Goal: Task Accomplishment & Management: Complete application form

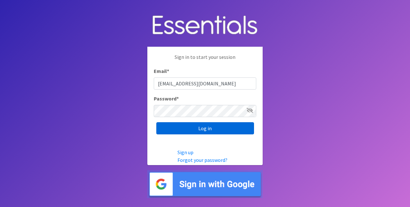
type input "[EMAIL_ADDRESS][DOMAIN_NAME]"
click at [205, 131] on input "Log in" at bounding box center [205, 128] width 98 height 12
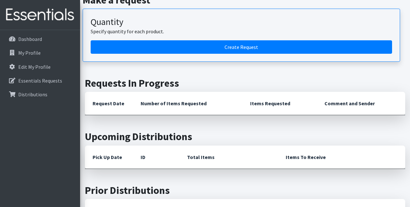
scroll to position [111, 0]
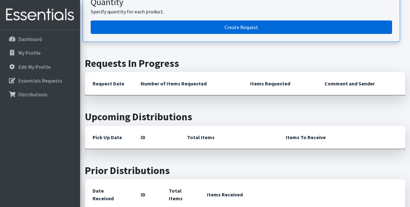
click at [241, 25] on link "Create Request" at bounding box center [242, 27] width 302 height 13
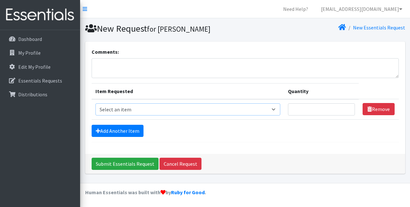
click at [96, 104] on select "Select an item Adult Briefs (Large/X-Large) Adult Briefs (Medium/Large) Adult B…" at bounding box center [188, 110] width 185 height 12
select select "4544"
click option "Adult Briefs (Large/X-Large)" at bounding box center [0, 0] width 0 height 0
click at [349, 105] on input "Quantity" at bounding box center [321, 110] width 67 height 12
click at [96, 104] on select "Select an item Adult Briefs (Large/X-Large) Adult Briefs (Medium/Large) Adult B…" at bounding box center [188, 110] width 185 height 12
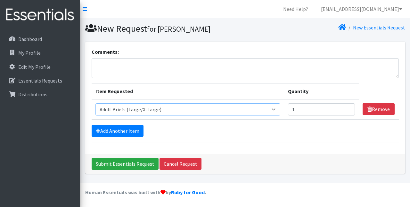
click at [349, 110] on input "1" at bounding box center [321, 110] width 67 height 12
click at [349, 106] on input "1" at bounding box center [321, 110] width 67 height 12
click at [349, 107] on input "2" at bounding box center [321, 110] width 67 height 12
click at [349, 107] on input "3" at bounding box center [321, 110] width 67 height 12
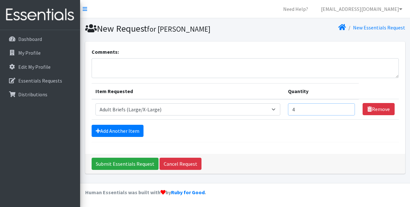
type input "4"
click at [349, 107] on input "4" at bounding box center [321, 110] width 67 height 12
click at [104, 129] on link "Add Another Item" at bounding box center [118, 131] width 52 height 12
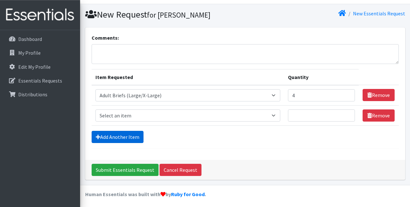
scroll to position [15, 0]
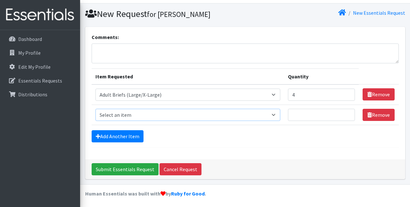
click at [96, 109] on select "Select an item Adult Briefs (Large/X-Large) Adult Briefs (Medium/Large) Adult B…" at bounding box center [188, 115] width 185 height 12
select select "4558"
click option "Wipes (Baby)" at bounding box center [0, 0] width 0 height 0
click at [301, 116] on input "Quantity" at bounding box center [321, 115] width 67 height 12
type input "25"
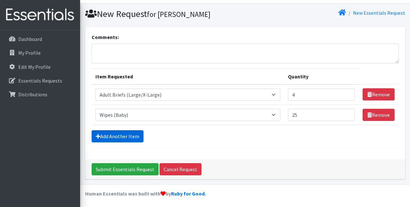
click at [124, 132] on link "Add Another Item" at bounding box center [118, 136] width 52 height 12
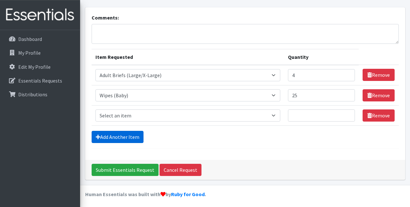
scroll to position [35, 0]
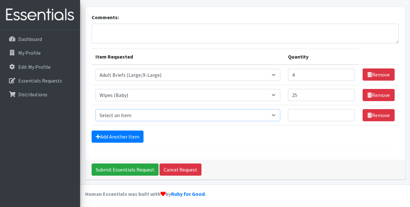
click at [96, 109] on select "Select an item Adult Briefs (Large/X-Large) Adult Briefs (Medium/Large) Adult B…" at bounding box center [188, 115] width 185 height 12
select select "4567"
click option "Kids (Size 4)" at bounding box center [0, 0] width 0 height 0
click at [301, 114] on input "Quantity" at bounding box center [321, 115] width 67 height 12
type input "200"
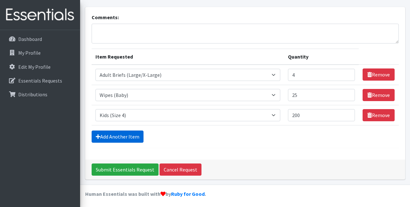
click at [122, 136] on link "Add Another Item" at bounding box center [118, 137] width 52 height 12
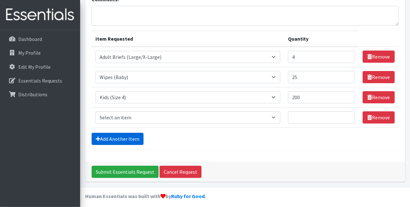
scroll to position [55, 0]
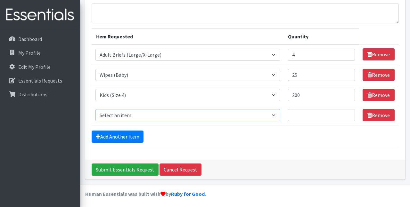
click at [96, 109] on select "Select an item Adult Briefs (Large/X-Large) Adult Briefs (Medium/Large) Adult B…" at bounding box center [188, 115] width 185 height 12
select select "4568"
click option "Kids (Size 5)" at bounding box center [0, 0] width 0 height 0
click at [307, 91] on input "200" at bounding box center [321, 95] width 67 height 12
type input "2"
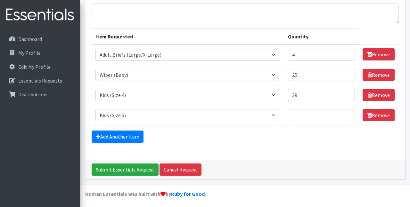
type input "3"
type input "400"
click at [302, 112] on input "Quantity" at bounding box center [321, 115] width 67 height 12
type input "300"
click at [122, 133] on link "Add Another Item" at bounding box center [118, 137] width 52 height 12
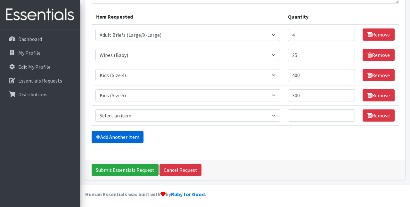
scroll to position [75, 0]
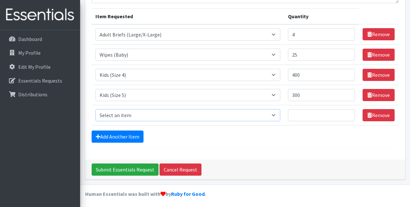
click at [96, 109] on select "Select an item Adult Briefs (Large/X-Large) Adult Briefs (Medium/Large) Adult B…" at bounding box center [188, 115] width 185 height 12
click option "Kids (Size 1)" at bounding box center [0, 0] width 0 height 0
click at [302, 115] on input "Quantity" at bounding box center [321, 115] width 67 height 12
click at [96, 109] on select "Select an item Adult Briefs (Large/X-Large) Adult Briefs (Medium/Large) Adult B…" at bounding box center [188, 115] width 185 height 12
select select "4562"
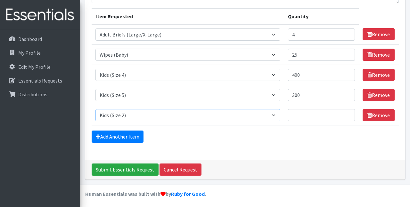
click option "Kids (Size 2)" at bounding box center [0, 0] width 0 height 0
click at [298, 114] on input "Quantity" at bounding box center [321, 115] width 67 height 12
type input "200"
click at [120, 136] on link "Add Another Item" at bounding box center [118, 137] width 52 height 12
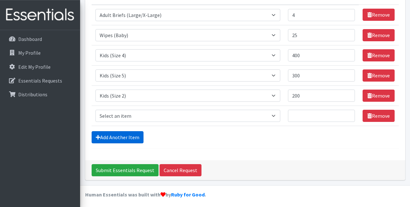
scroll to position [95, 0]
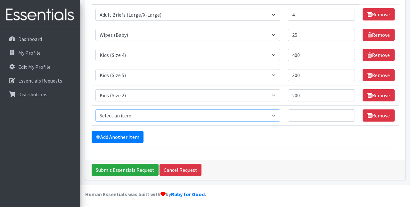
click at [96, 110] on select "Select an item Adult Briefs (Large/X-Large) Adult Briefs (Medium/Large) Adult B…" at bounding box center [188, 116] width 185 height 12
select select "4560"
click option "Kids (Newborn)" at bounding box center [0, 0] width 0 height 0
click at [301, 114] on input "Quantity" at bounding box center [321, 116] width 67 height 12
type input "50"
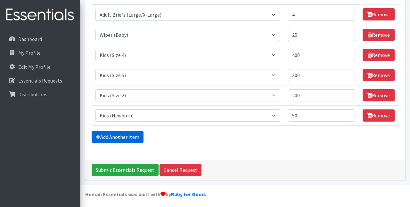
click at [119, 134] on link "Add Another Item" at bounding box center [118, 137] width 52 height 12
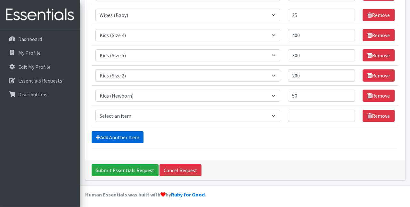
scroll to position [115, 0]
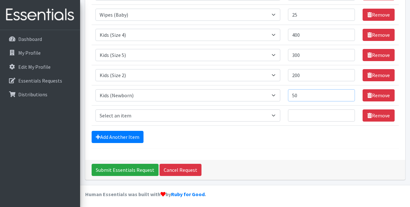
click at [303, 94] on input "50" at bounding box center [321, 95] width 67 height 12
click at [96, 110] on select "Select an item Adult Briefs (Large/X-Large) Adult Briefs (Medium/Large) Adult B…" at bounding box center [188, 116] width 185 height 12
select select "4561"
click option "Kids (Size 1)" at bounding box center [0, 0] width 0 height 0
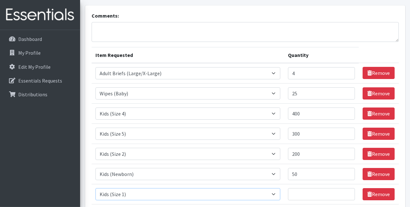
scroll to position [55, 0]
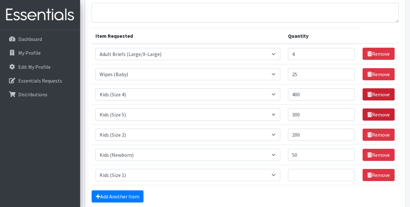
click at [379, 94] on link "Remove" at bounding box center [379, 94] width 32 height 12
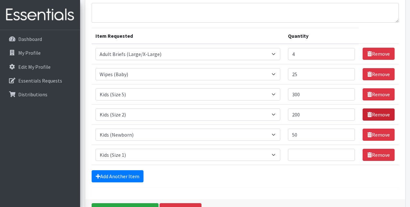
click at [376, 112] on link "Remove" at bounding box center [379, 115] width 32 height 12
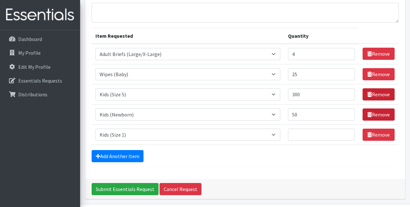
click at [374, 95] on link "Remove" at bounding box center [379, 94] width 32 height 12
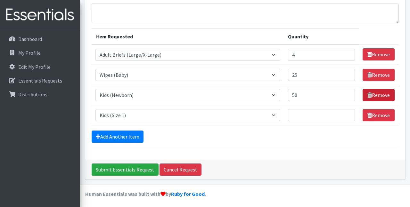
drag, startPoint x: 376, startPoint y: 94, endPoint x: 374, endPoint y: 105, distance: 11.7
click at [377, 95] on link "Remove" at bounding box center [379, 95] width 32 height 12
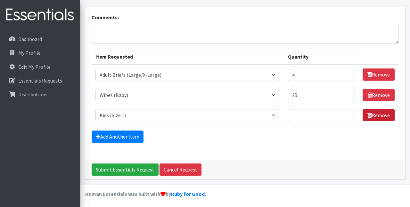
click at [375, 115] on link "Remove" at bounding box center [379, 115] width 32 height 12
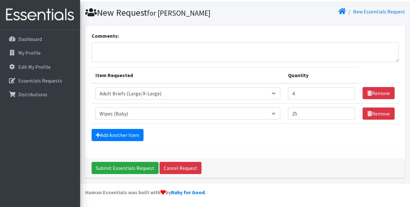
scroll to position [15, 0]
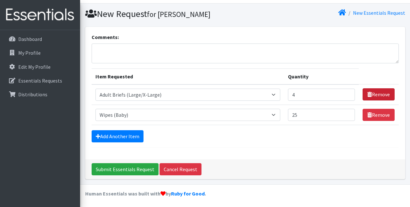
click at [382, 93] on link "Remove" at bounding box center [379, 94] width 32 height 12
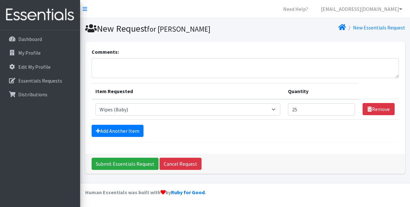
scroll to position [0, 0]
click at [118, 129] on link "Add Another Item" at bounding box center [118, 131] width 52 height 12
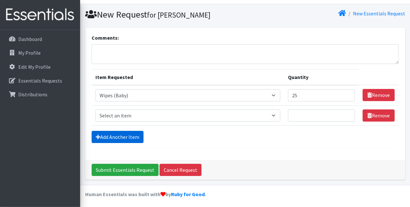
scroll to position [15, 0]
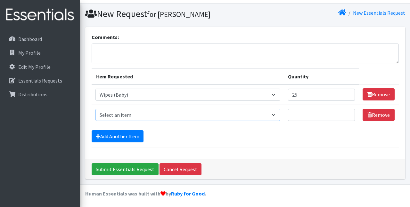
click at [96, 109] on select "Select an item Adult Briefs (Large/X-Large) Adult Briefs (Medium/Large) Adult B…" at bounding box center [188, 115] width 185 height 12
select select "4562"
click option "Kids (Size 2)" at bounding box center [0, 0] width 0 height 0
click at [303, 114] on input "Quantity" at bounding box center [321, 115] width 67 height 12
type input "200"
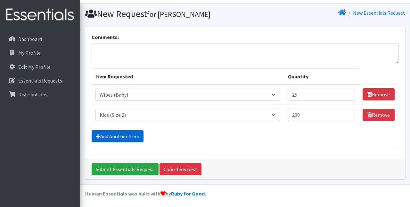
click at [116, 133] on link "Add Another Item" at bounding box center [118, 136] width 52 height 12
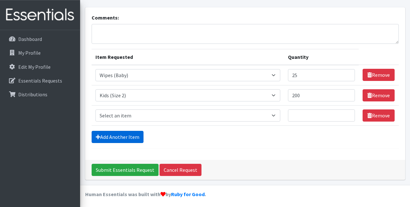
scroll to position [35, 0]
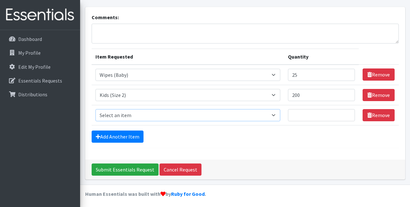
click at [96, 109] on select "Select an item Adult Briefs (Large/X-Large) Adult Briefs (Medium/Large) Adult B…" at bounding box center [188, 115] width 185 height 12
select select "4566"
click option "Kids (Size 3)" at bounding box center [0, 0] width 0 height 0
click at [300, 113] on input "Quantity" at bounding box center [321, 115] width 67 height 12
type input "100"
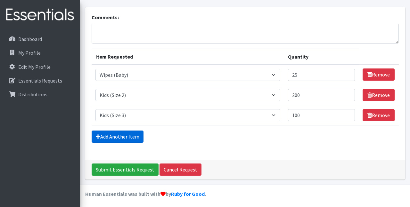
click at [115, 135] on link "Add Another Item" at bounding box center [118, 137] width 52 height 12
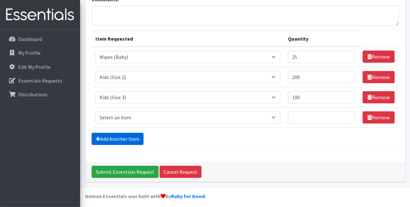
scroll to position [55, 0]
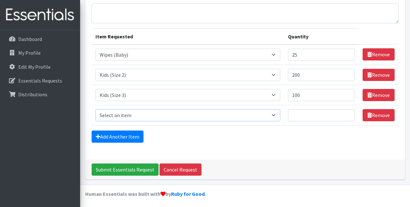
click at [96, 109] on select "Select an item Adult Briefs (Large/X-Large) Adult Briefs (Medium/Large) Adult B…" at bounding box center [188, 115] width 185 height 12
select select "4567"
click option "Kids (Size 4)" at bounding box center [0, 0] width 0 height 0
click at [306, 112] on input "Quantity" at bounding box center [321, 115] width 67 height 12
type input "400"
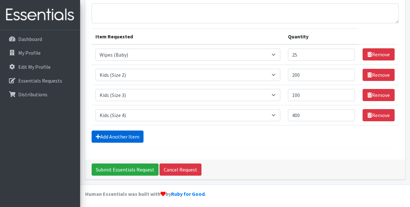
click at [129, 134] on link "Add Another Item" at bounding box center [118, 137] width 52 height 12
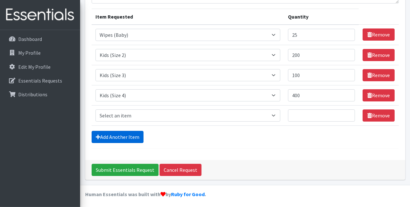
scroll to position [75, 0]
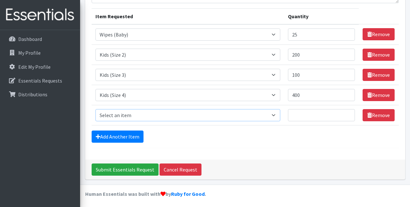
click at [96, 109] on select "Select an item Adult Briefs (Large/X-Large) Adult Briefs (Medium/Large) Adult B…" at bounding box center [188, 115] width 185 height 12
select select "4568"
click option "Kids (Size 5)" at bounding box center [0, 0] width 0 height 0
click at [305, 114] on input "Quantity" at bounding box center [321, 115] width 67 height 12
type input "200"
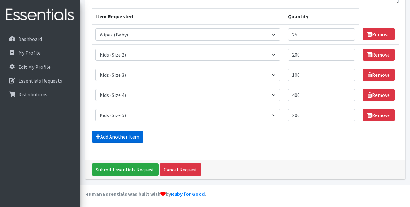
click at [122, 135] on link "Add Another Item" at bounding box center [118, 137] width 52 height 12
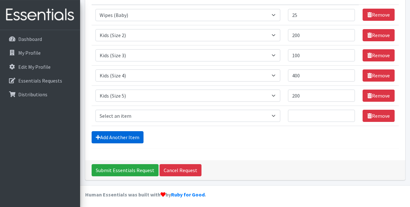
scroll to position [95, 0]
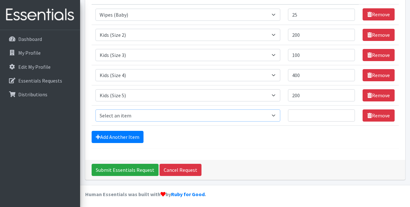
click at [96, 110] on select "Select an item Adult Briefs (Large/X-Large) Adult Briefs (Medium/Large) Adult B…" at bounding box center [188, 116] width 185 height 12
select select "4572"
click option "Kids (Size 6)" at bounding box center [0, 0] width 0 height 0
click at [306, 114] on input "Quantity" at bounding box center [321, 116] width 67 height 12
type input "200"
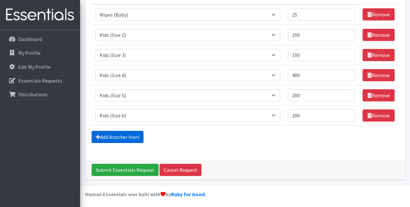
click at [118, 133] on link "Add Another Item" at bounding box center [118, 137] width 52 height 12
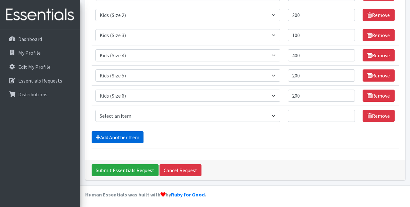
scroll to position [115, 0]
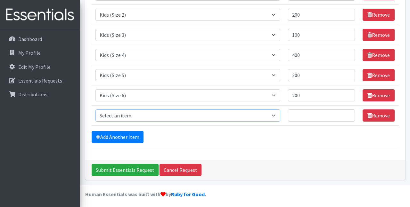
click at [96, 110] on select "Select an item Adult Briefs (Large/X-Large) Adult Briefs (Medium/Large) Adult B…" at bounding box center [188, 116] width 185 height 12
select select "13208"
click option "Kids (Size 7)" at bounding box center [0, 0] width 0 height 0
drag, startPoint x: 300, startPoint y: 113, endPoint x: 299, endPoint y: 109, distance: 4.6
click at [300, 111] on input "Quantity" at bounding box center [321, 116] width 67 height 12
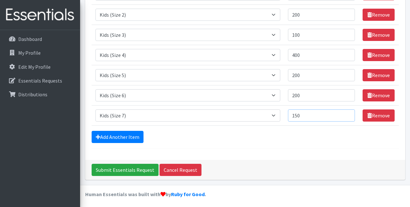
type input "150"
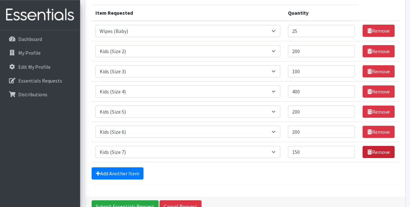
scroll to position [60, 0]
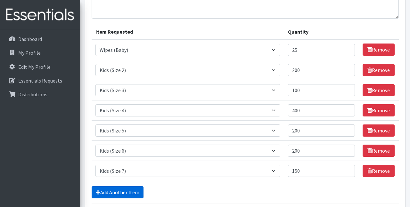
click at [114, 191] on link "Add Another Item" at bounding box center [118, 193] width 52 height 12
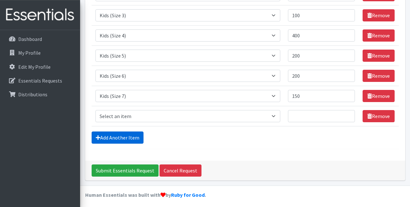
scroll to position [135, 0]
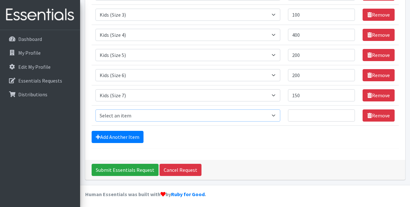
click at [96, 110] on select "Select an item Adult Briefs (Large/X-Large) Adult Briefs (Medium/Large) Adult B…" at bounding box center [188, 116] width 185 height 12
select select "4544"
click option "Adult Briefs (Large/X-Large)" at bounding box center [0, 0] width 0 height 0
click at [300, 114] on input "Quantity" at bounding box center [321, 116] width 67 height 12
click at [108, 133] on link "Add Another Item" at bounding box center [118, 137] width 52 height 12
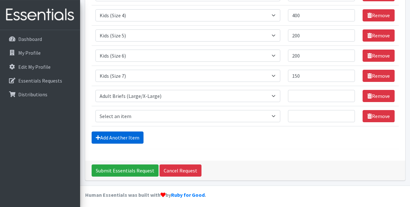
scroll to position [155, 0]
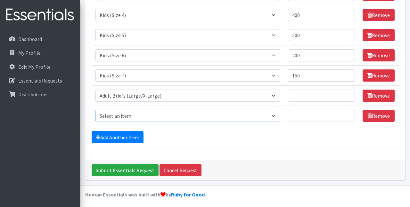
click at [96, 110] on select "Select an item Adult Briefs (Large/X-Large) Adult Briefs (Medium/Large) Adult B…" at bounding box center [188, 116] width 185 height 12
click option "Adult Briefs (Small/Medium)" at bounding box center [0, 0] width 0 height 0
click at [96, 110] on select "Select an item Adult Briefs (Large/X-Large) Adult Briefs (Medium/Large) Adult B…" at bounding box center [188, 116] width 185 height 12
select select "4571"
click option "Kids S/M (38-65 lbs)" at bounding box center [0, 0] width 0 height 0
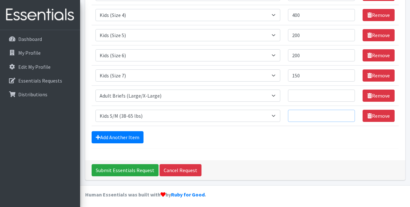
click at [302, 115] on input "Quantity" at bounding box center [321, 116] width 67 height 12
type input "50"
click at [307, 53] on input "200" at bounding box center [321, 55] width 67 height 12
type input "2"
type input "150"
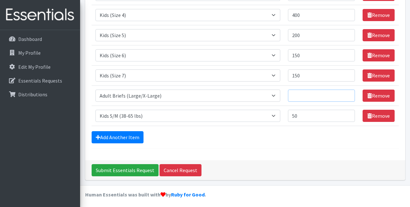
click at [298, 95] on input "Quantity" at bounding box center [321, 96] width 67 height 12
type input "50"
click at [124, 135] on link "Add Another Item" at bounding box center [118, 137] width 52 height 12
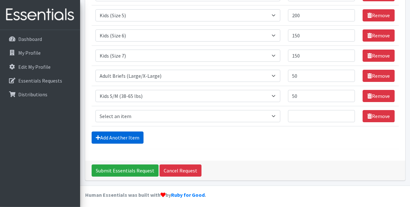
scroll to position [175, 0]
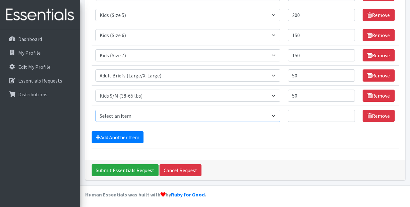
click at [96, 110] on select "Select an item Adult Briefs (Large/X-Large) Adult Briefs (Medium/Large) Adult B…" at bounding box center [188, 116] width 185 height 12
click at [270, 131] on div "Add Another Item" at bounding box center [245, 137] width 307 height 12
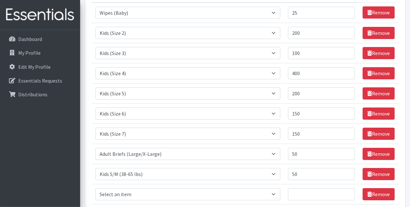
scroll to position [120, 0]
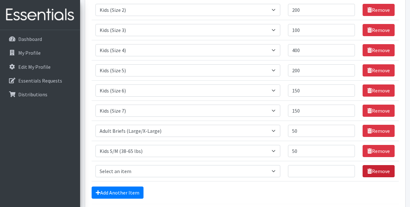
click at [379, 168] on link "Remove" at bounding box center [379, 171] width 32 height 12
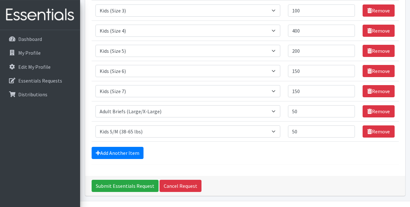
scroll to position [155, 0]
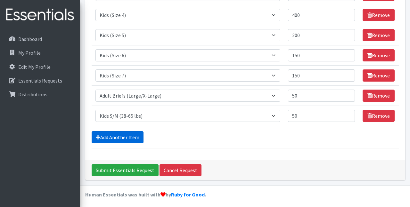
click at [111, 133] on link "Add Another Item" at bounding box center [118, 137] width 52 height 12
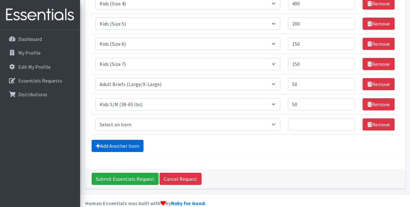
scroll to position [175, 0]
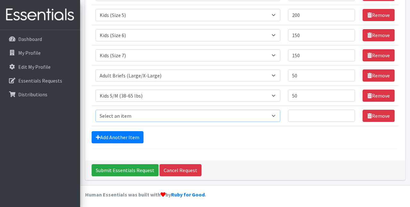
click at [96, 110] on select "Select an item Adult Briefs (Large/X-Large) Adult Briefs (Medium/Large) Adult B…" at bounding box center [188, 116] width 185 height 12
click at [219, 134] on div "Add Another Item" at bounding box center [245, 137] width 307 height 12
click at [96, 110] on select "Select an item Adult Briefs (Large/X-Large) Adult Briefs (Medium/Large) Adult B…" at bounding box center [188, 116] width 185 height 12
click at [257, 140] on div "Add Another Item" at bounding box center [245, 137] width 307 height 12
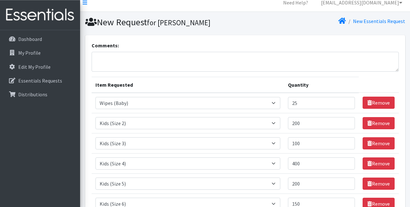
scroll to position [0, 0]
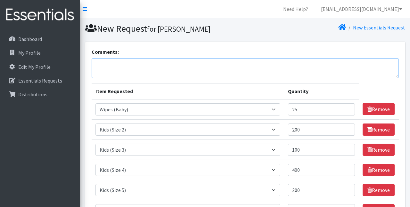
click at [101, 63] on textarea "Comments:" at bounding box center [245, 68] width 307 height 20
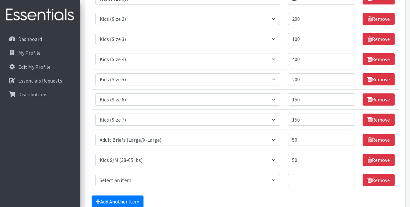
scroll to position [167, 0]
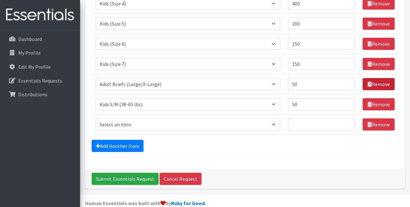
click at [379, 82] on link "Remove" at bounding box center [379, 84] width 32 height 12
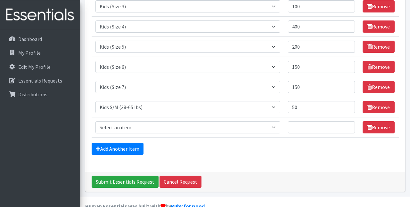
scroll to position [0, 0]
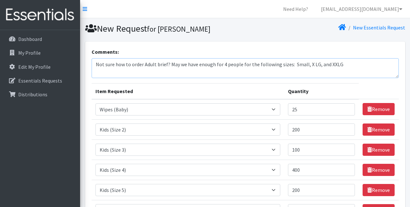
click at [342, 65] on textarea "Not sure how to order Adult brief? May we have enough for 4 people for the foll…" at bounding box center [245, 68] width 307 height 20
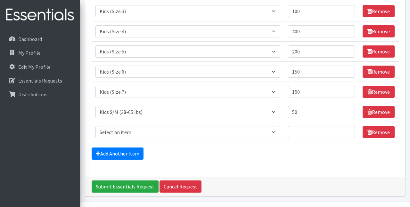
scroll to position [155, 0]
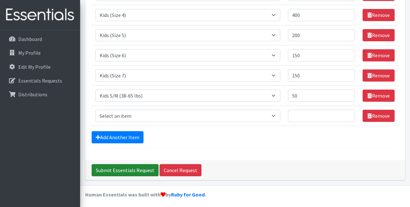
type textarea "Not sure how to order Adult brief? May we have enough for 4 people for the foll…"
click at [130, 166] on input "Submit Essentials Request" at bounding box center [125, 170] width 67 height 12
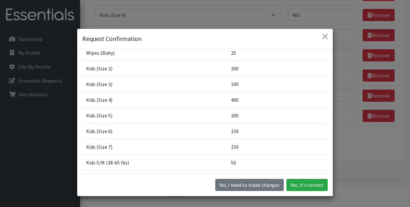
scroll to position [55, 0]
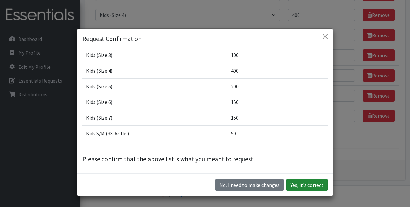
click at [307, 183] on button "Yes, it's correct" at bounding box center [307, 185] width 41 height 12
